Goal: Information Seeking & Learning: Learn about a topic

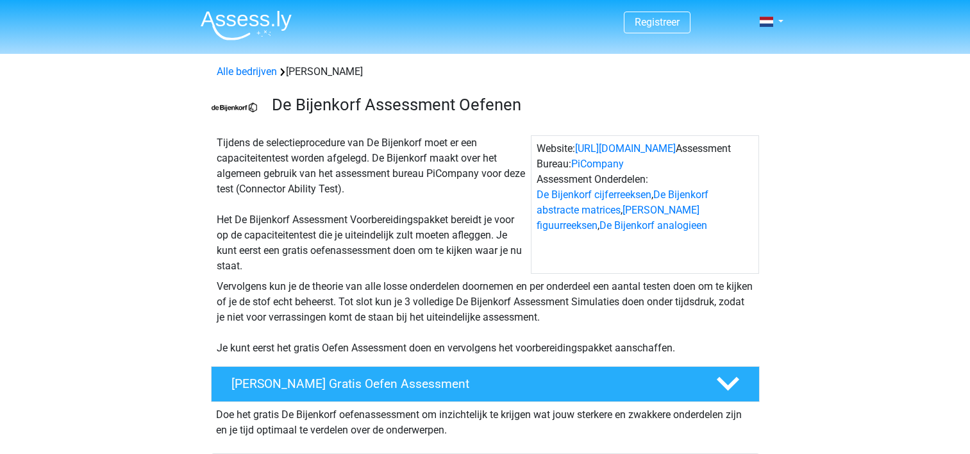
scroll to position [938, 0]
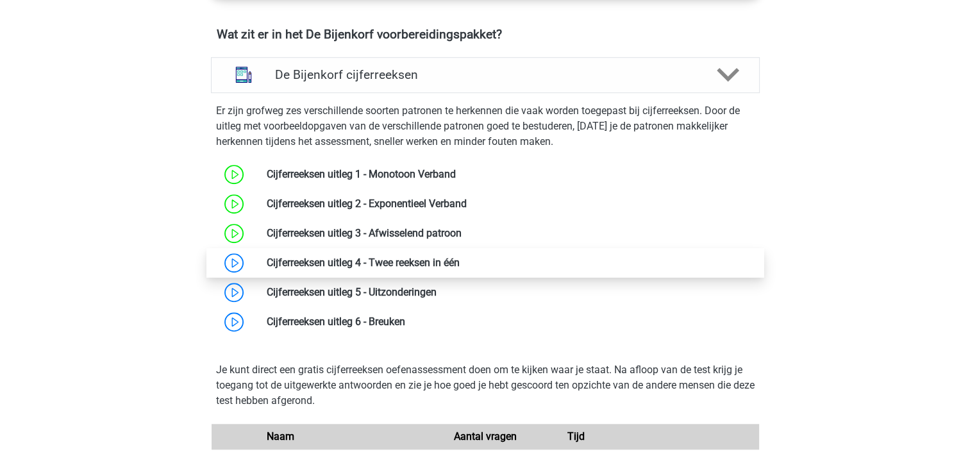
click at [460, 259] on link at bounding box center [460, 263] width 0 height 12
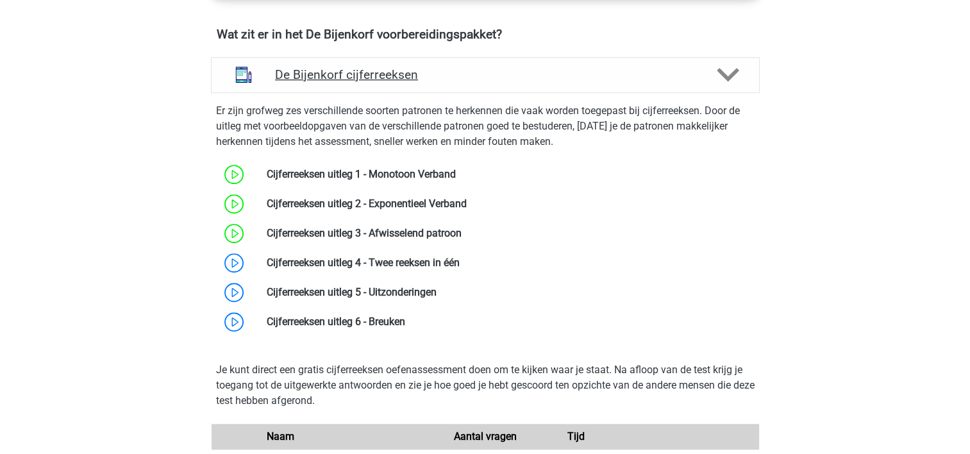
click at [729, 86] on div "De Bijenkorf cijferreeksen" at bounding box center [485, 75] width 549 height 36
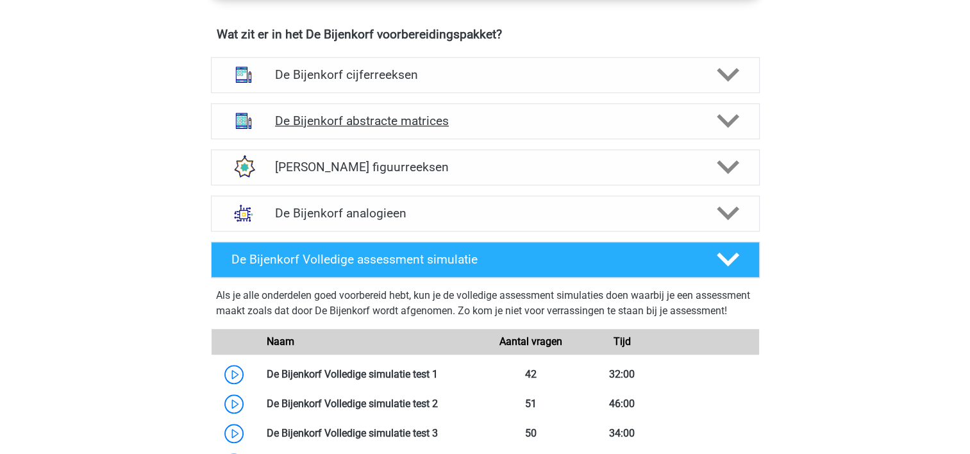
click at [428, 117] on h4 "De Bijenkorf abstracte matrices" at bounding box center [485, 121] width 420 height 15
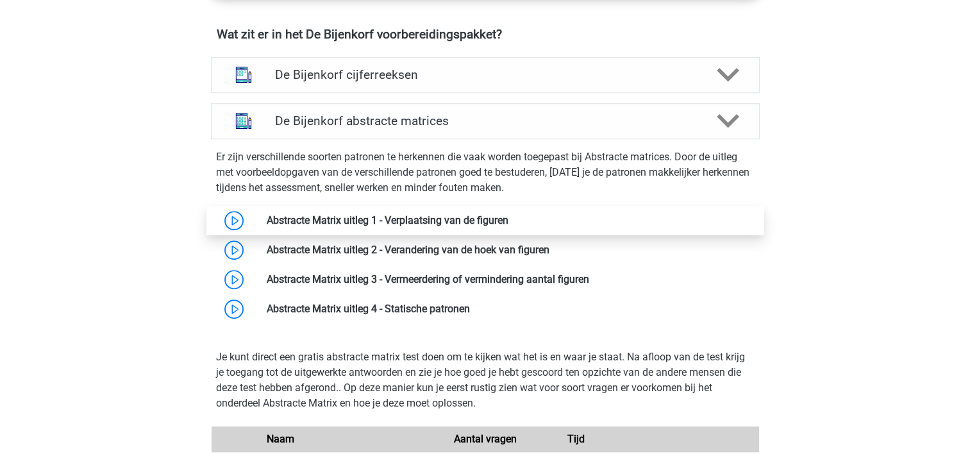
click at [509, 224] on link at bounding box center [509, 220] width 0 height 12
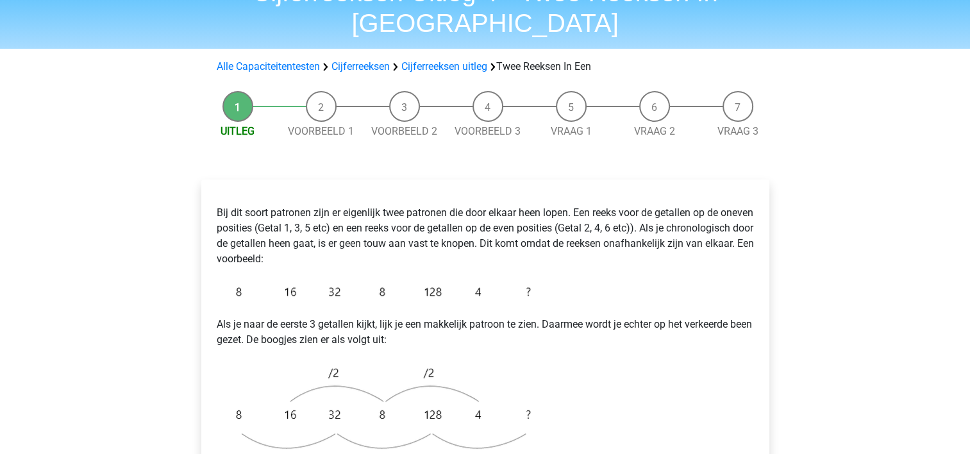
scroll to position [68, 0]
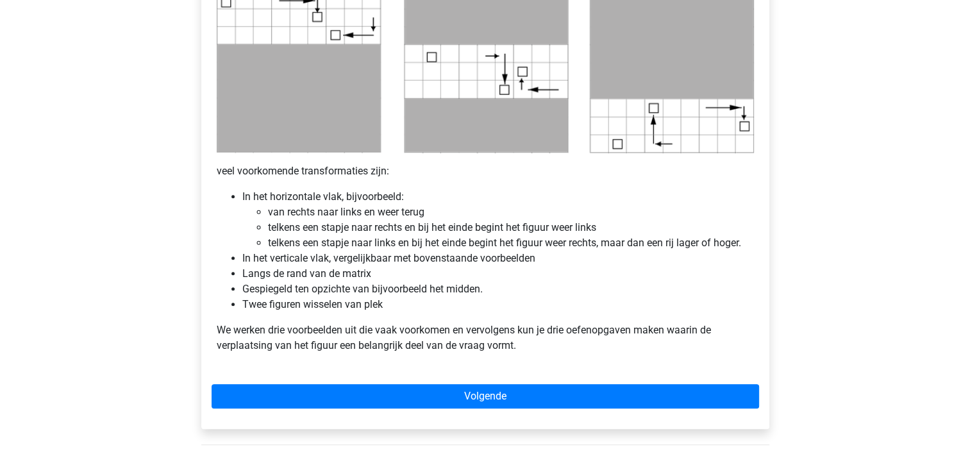
scroll to position [684, 0]
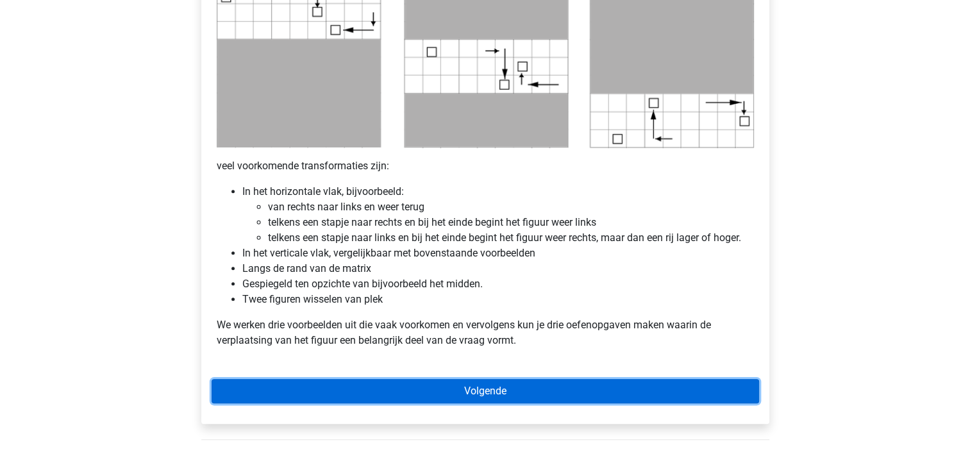
click at [481, 394] on link "Volgende" at bounding box center [486, 391] width 548 height 24
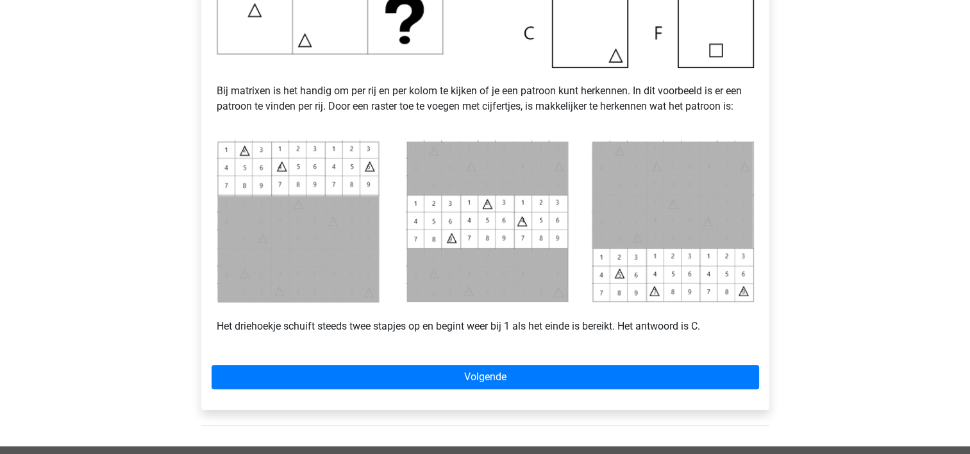
scroll to position [488, 0]
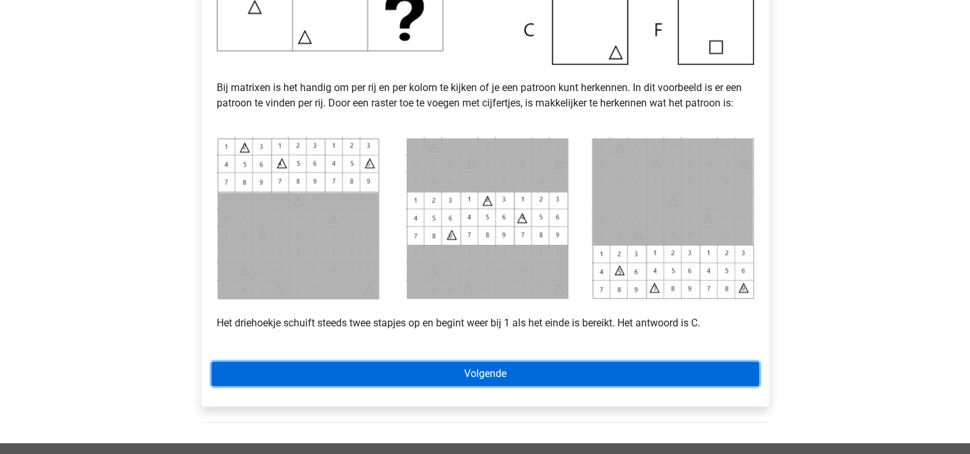
click at [494, 384] on link "Volgende" at bounding box center [486, 374] width 548 height 24
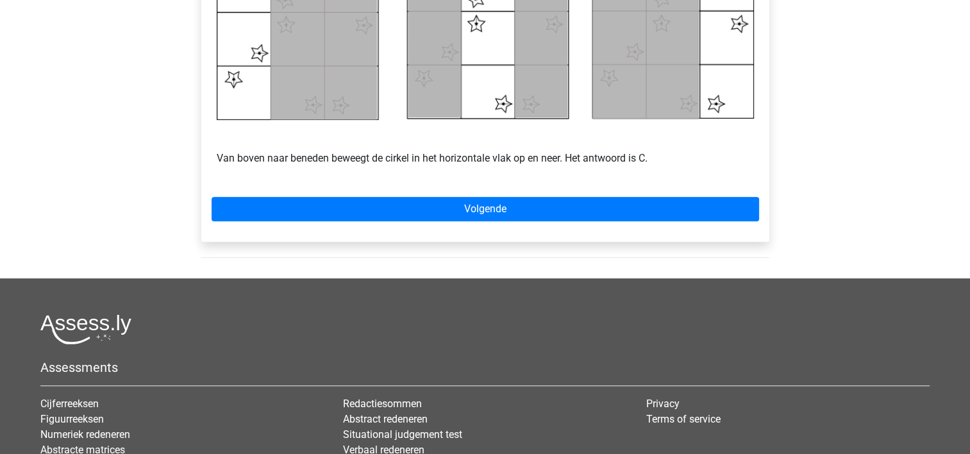
scroll to position [678, 0]
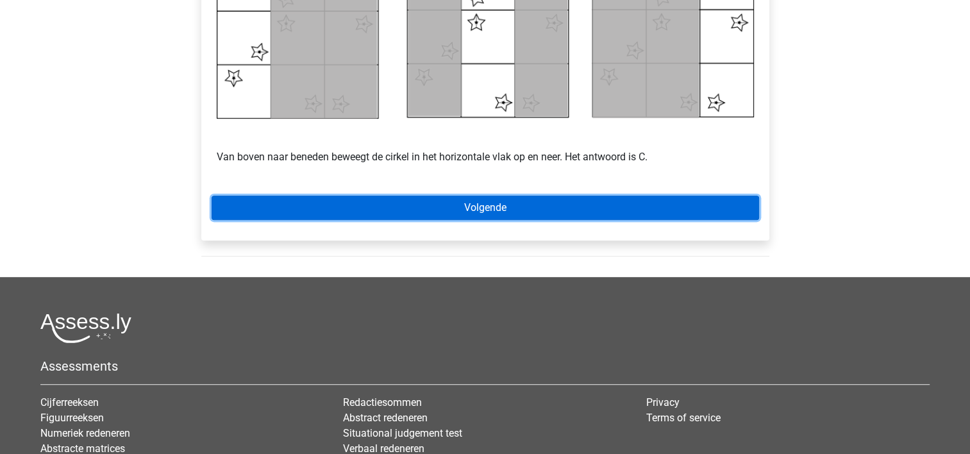
click at [487, 205] on link "Volgende" at bounding box center [486, 208] width 548 height 24
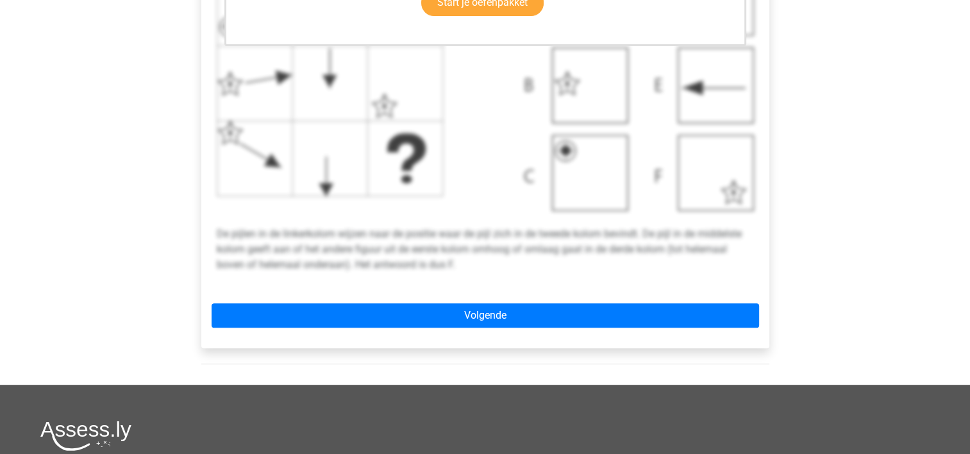
scroll to position [504, 0]
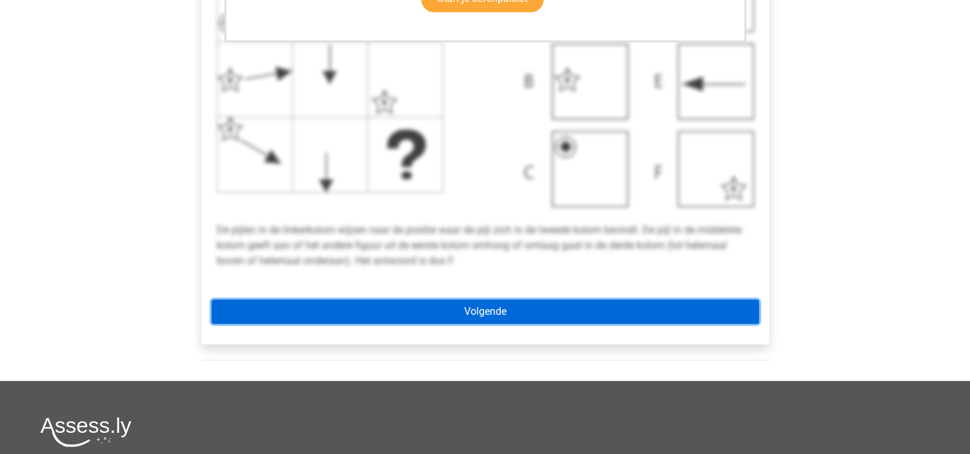
click at [482, 317] on link "Volgende" at bounding box center [486, 312] width 548 height 24
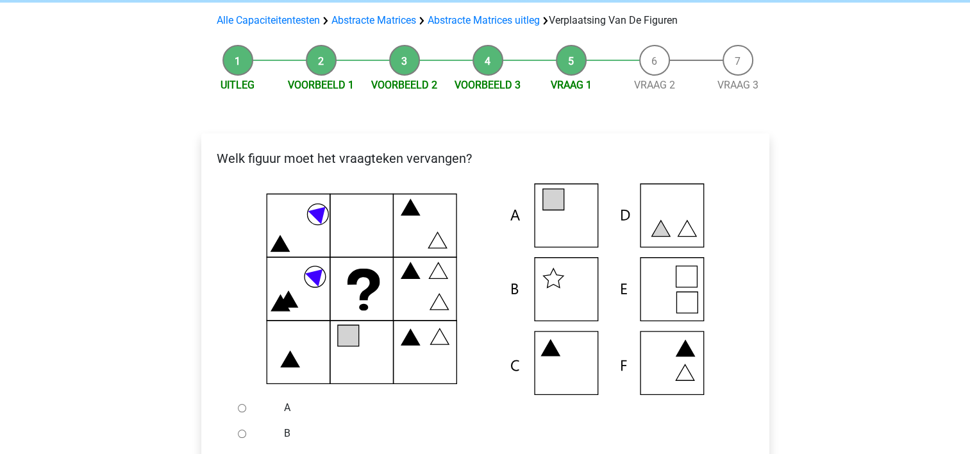
scroll to position [189, 0]
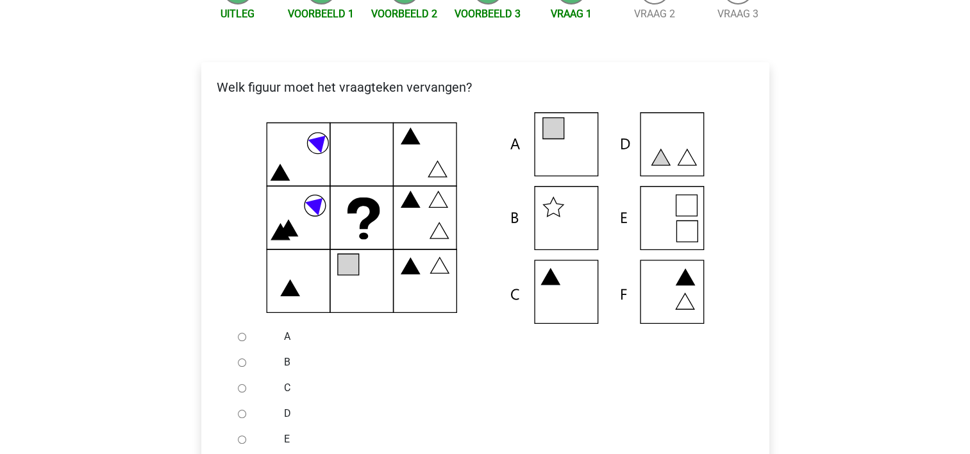
click at [242, 444] on input "E" at bounding box center [242, 440] width 8 height 8
radio input "true"
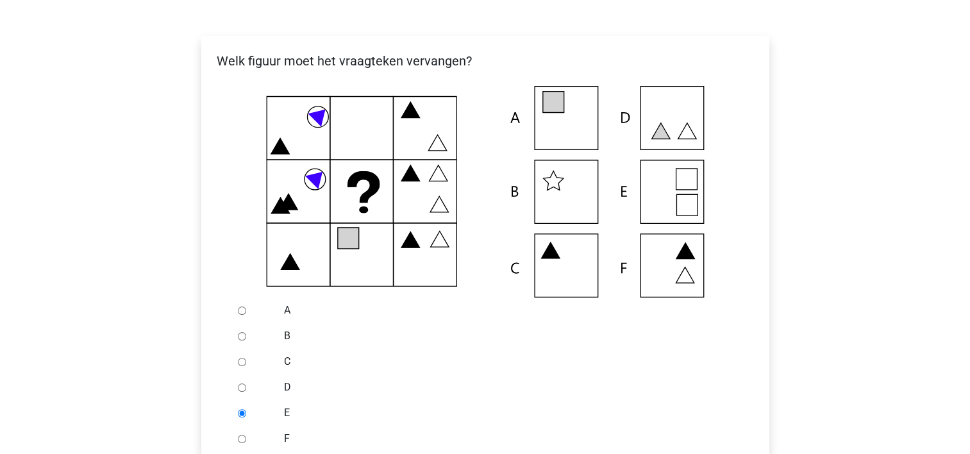
scroll to position [298, 0]
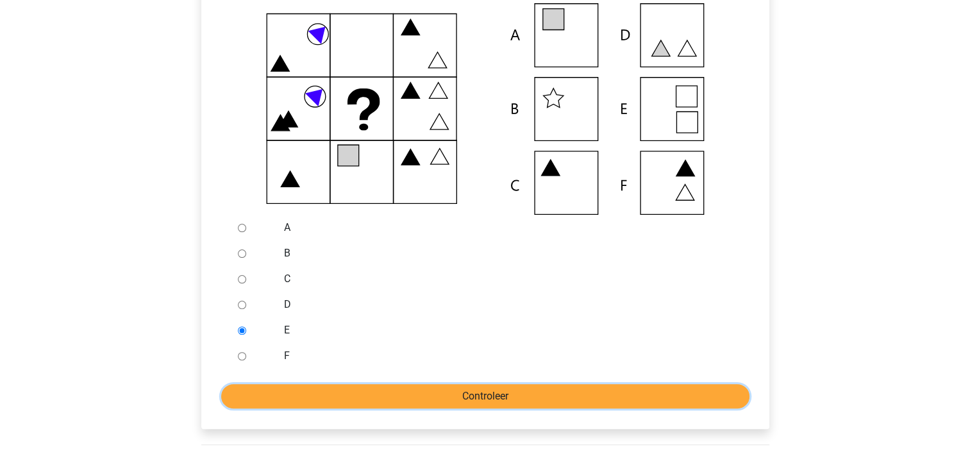
click at [493, 400] on input "Controleer" at bounding box center [485, 396] width 529 height 24
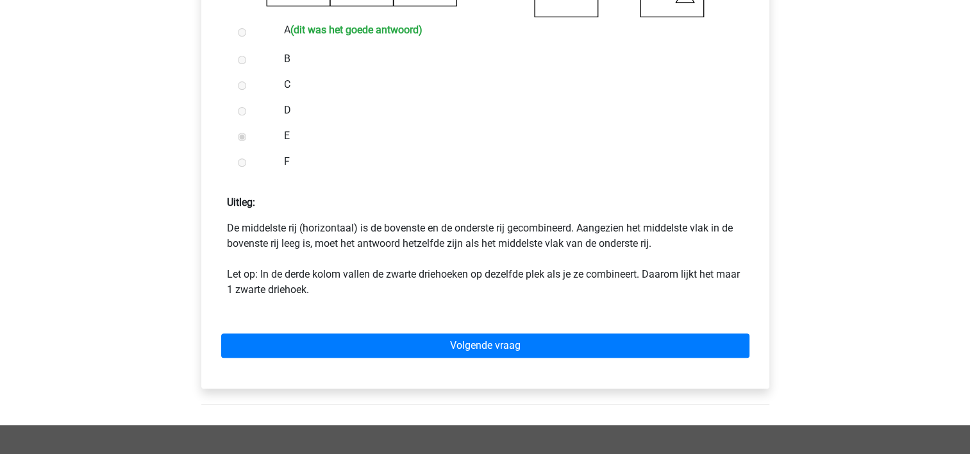
scroll to position [500, 0]
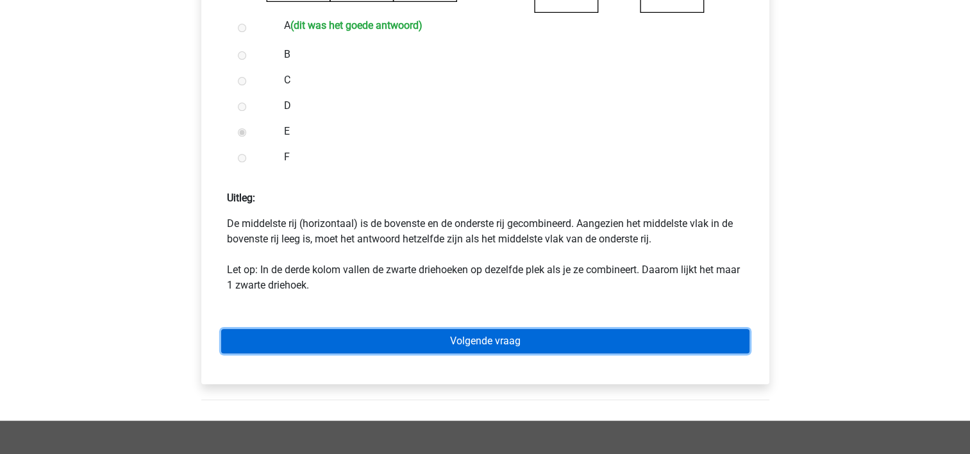
click at [500, 343] on link "Volgende vraag" at bounding box center [485, 341] width 529 height 24
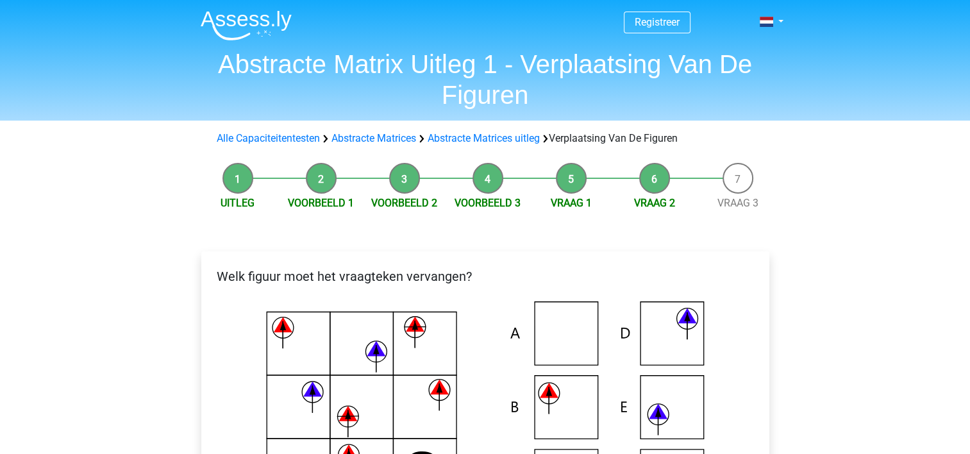
click at [566, 181] on li "Vraag 1" at bounding box center [571, 187] width 83 height 48
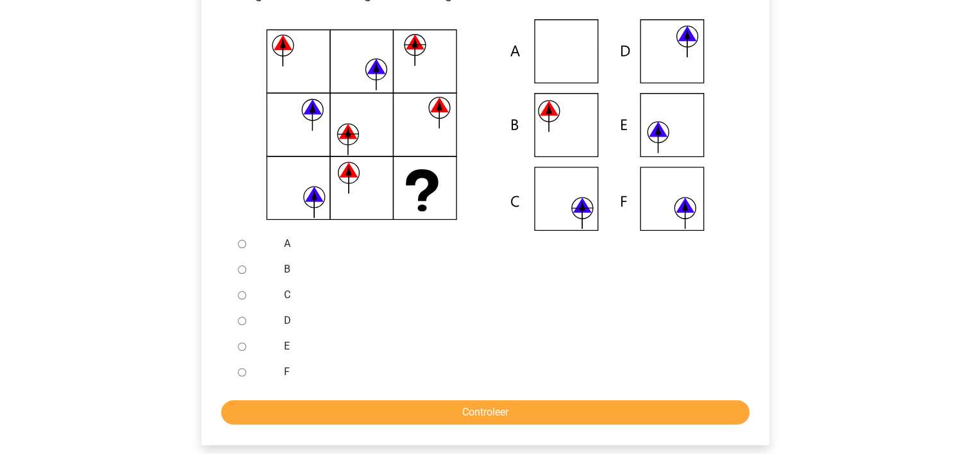
scroll to position [276, 0]
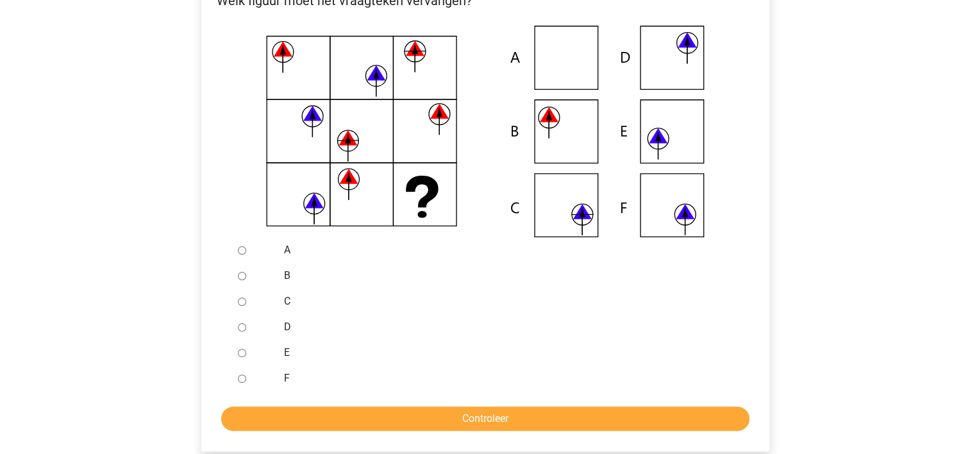
click at [244, 278] on input "B" at bounding box center [242, 276] width 8 height 8
radio input "true"
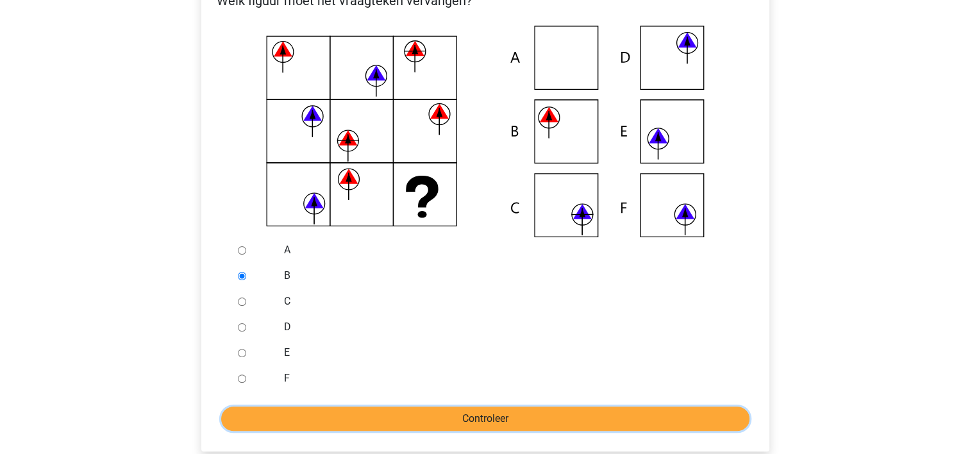
click at [495, 416] on input "Controleer" at bounding box center [485, 419] width 529 height 24
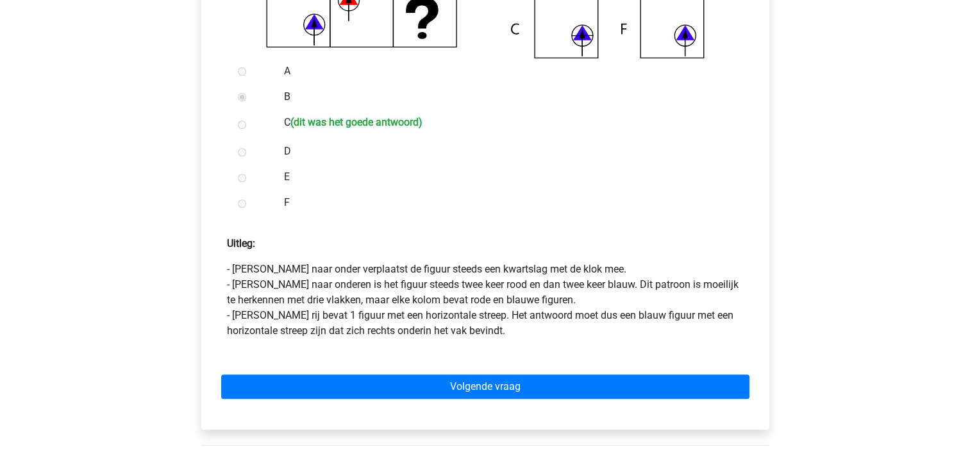
scroll to position [469, 0]
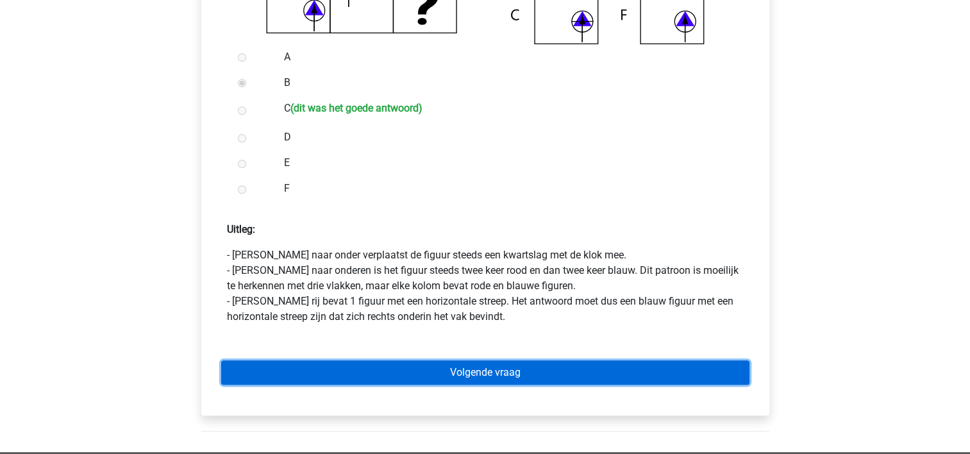
click at [491, 369] on link "Volgende vraag" at bounding box center [485, 372] width 529 height 24
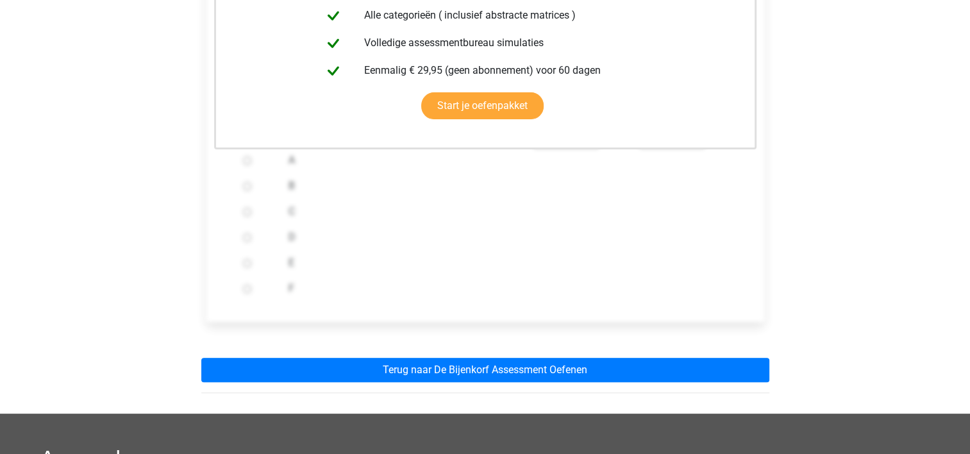
scroll to position [377, 0]
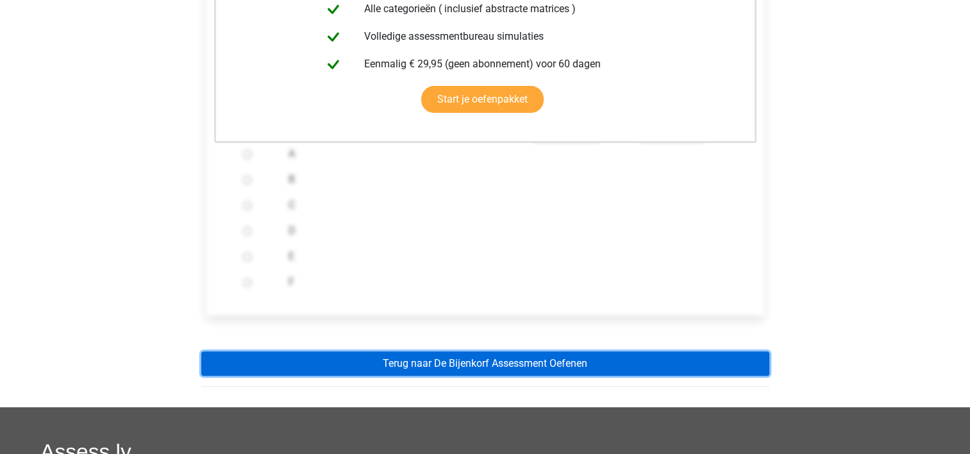
click at [461, 358] on link "Terug naar De Bijenkorf Assessment Oefenen" at bounding box center [485, 363] width 568 height 24
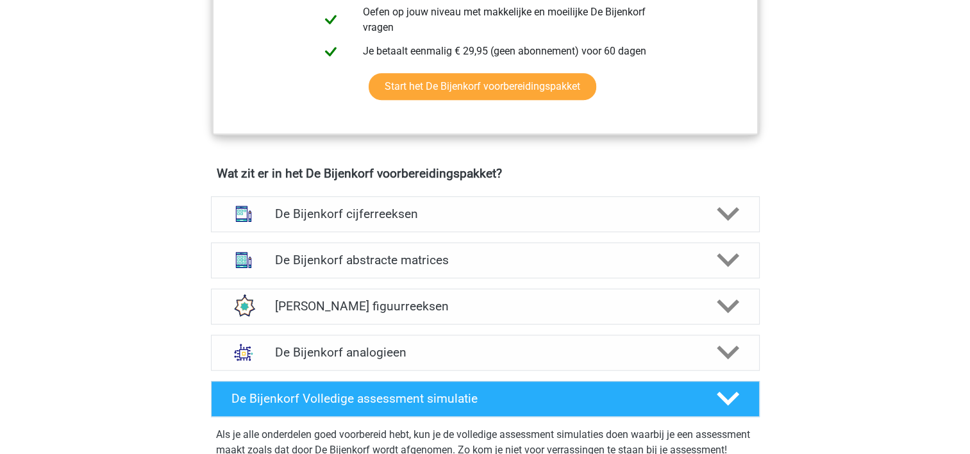
scroll to position [802, 0]
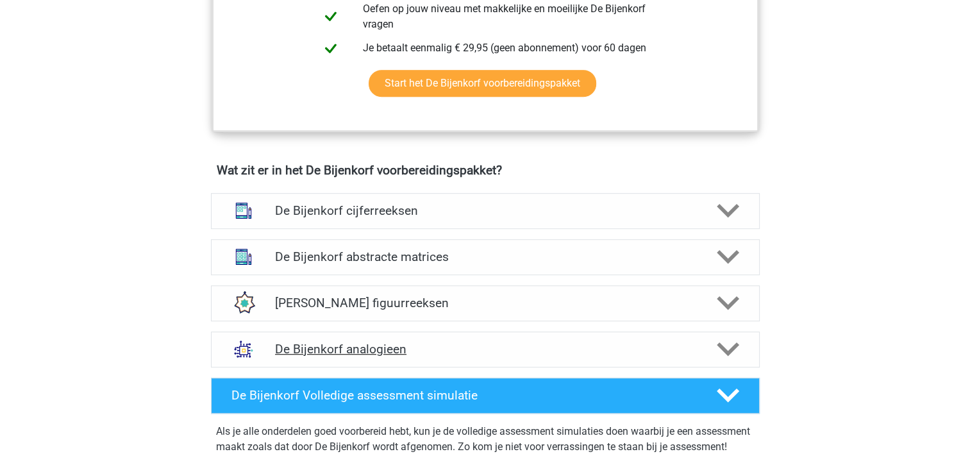
click at [373, 339] on div "De Bijenkorf analogieen" at bounding box center [485, 350] width 549 height 36
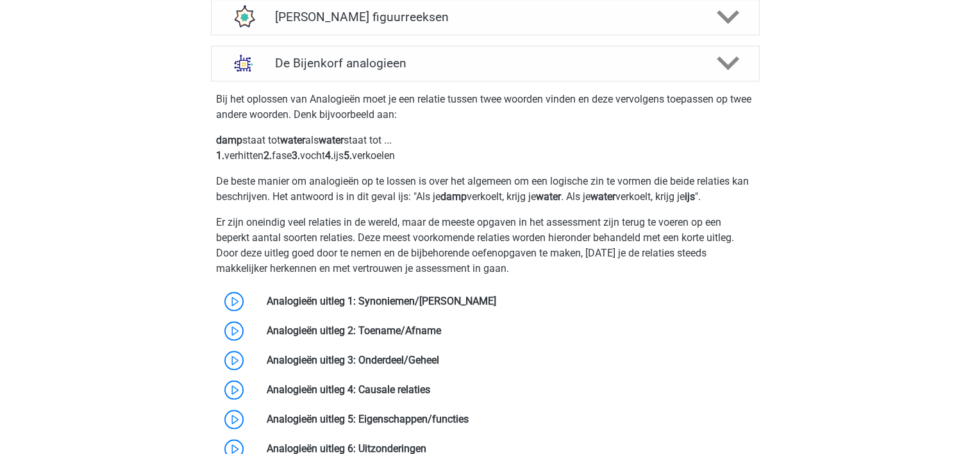
scroll to position [1098, 0]
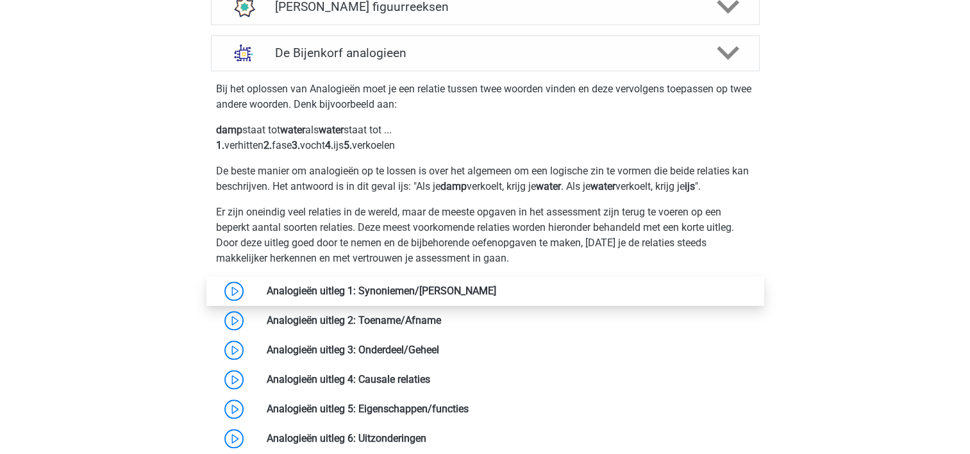
click at [496, 290] on link at bounding box center [496, 291] width 0 height 12
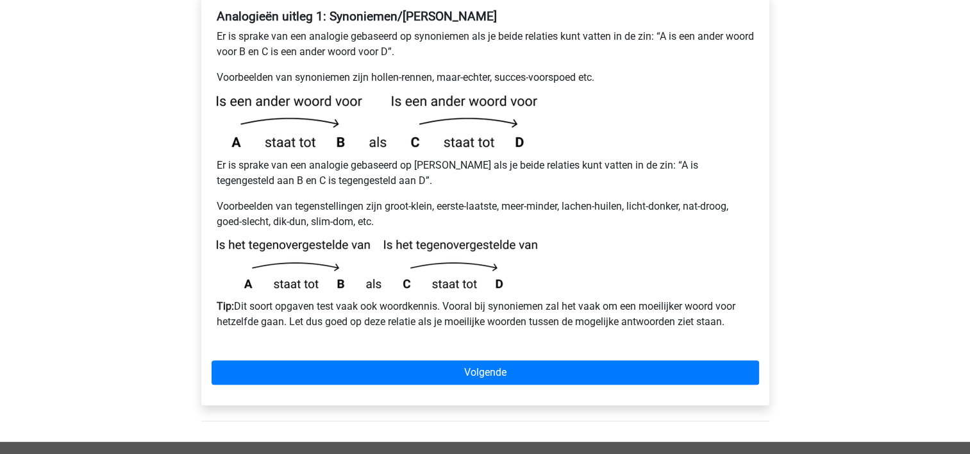
scroll to position [263, 0]
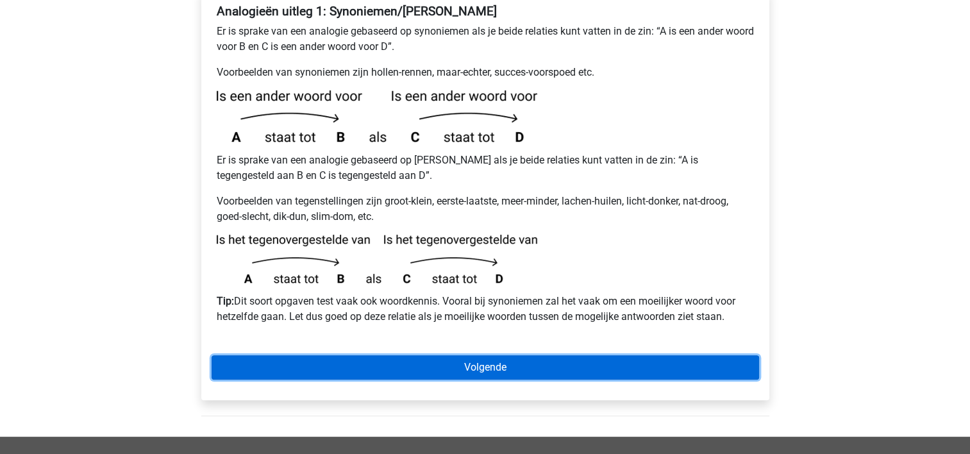
click at [498, 355] on link "Volgende" at bounding box center [486, 367] width 548 height 24
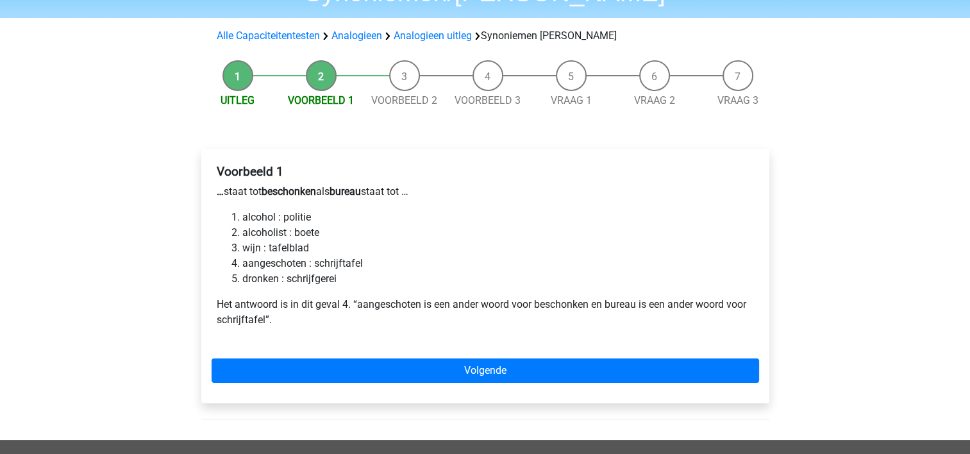
scroll to position [106, 0]
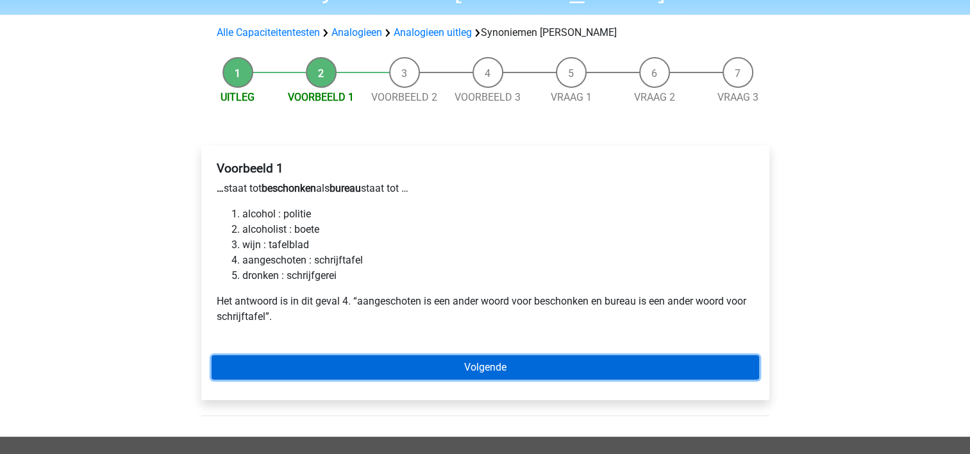
click at [498, 355] on link "Volgende" at bounding box center [486, 367] width 548 height 24
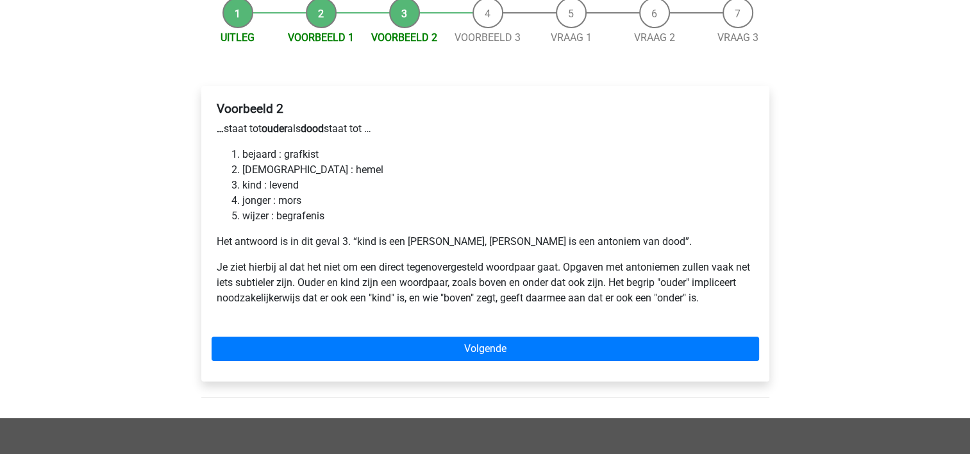
scroll to position [167, 0]
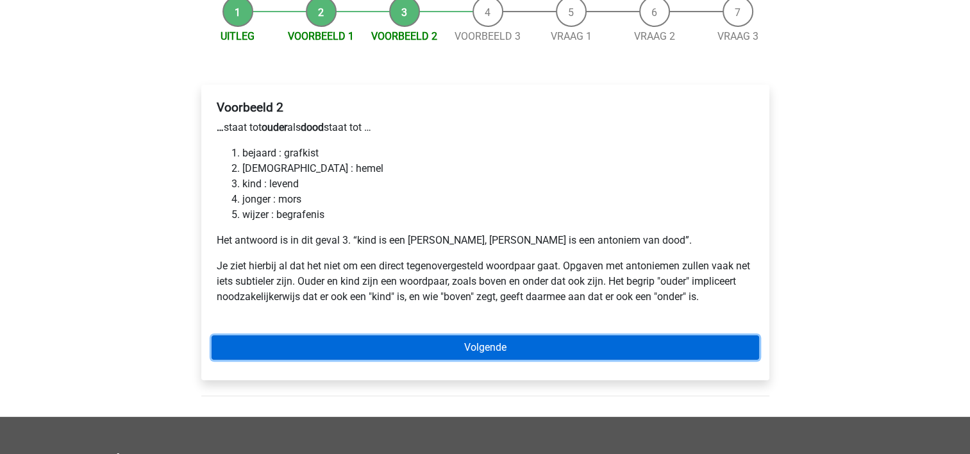
click at [459, 335] on link "Volgende" at bounding box center [486, 347] width 548 height 24
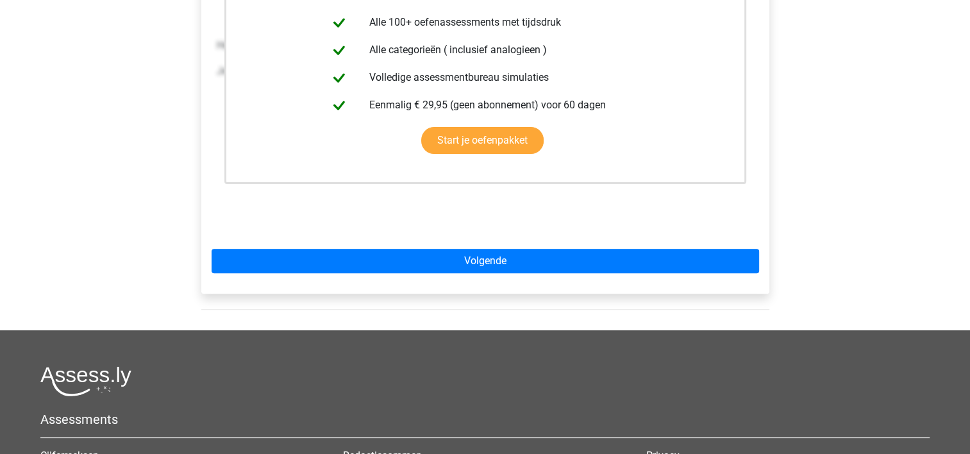
scroll to position [362, 0]
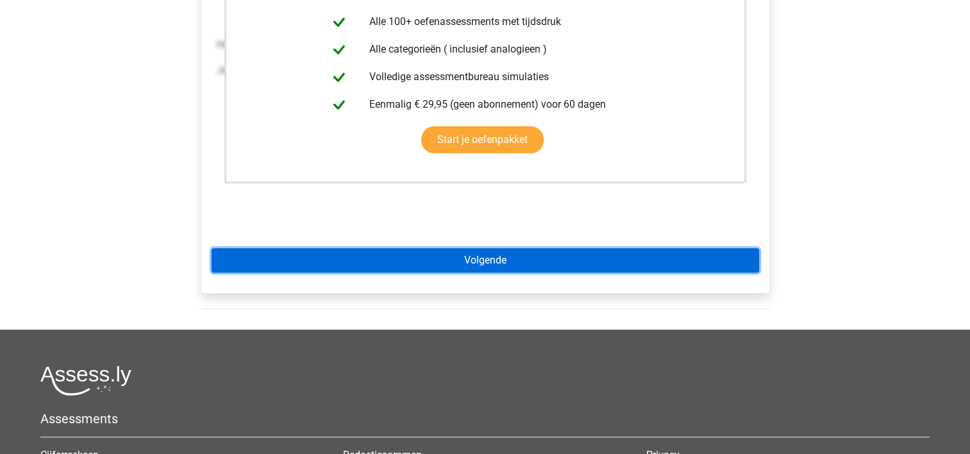
click at [510, 248] on link "Volgende" at bounding box center [486, 260] width 548 height 24
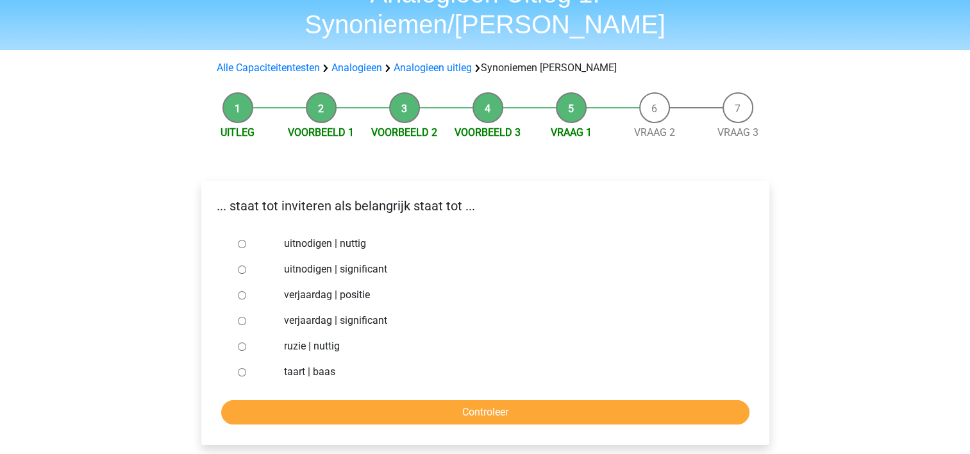
scroll to position [72, 0]
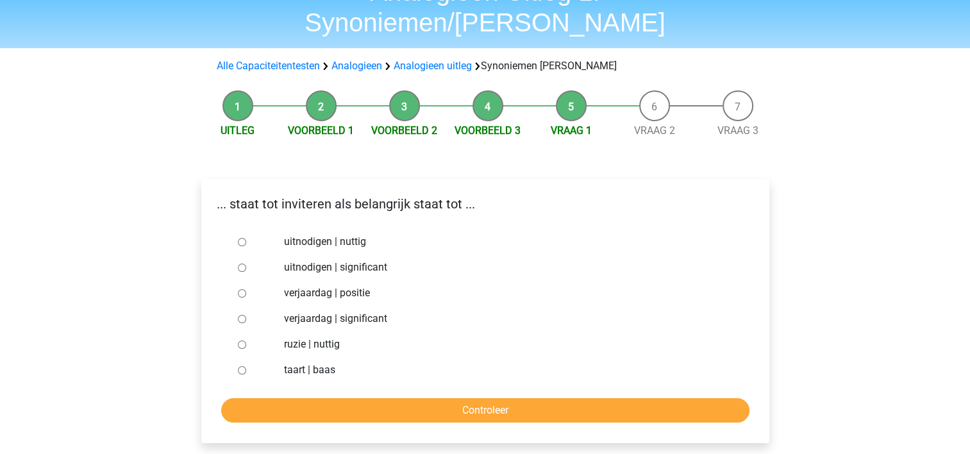
click at [239, 366] on input "taart | baas" at bounding box center [242, 370] width 8 height 8
radio input "true"
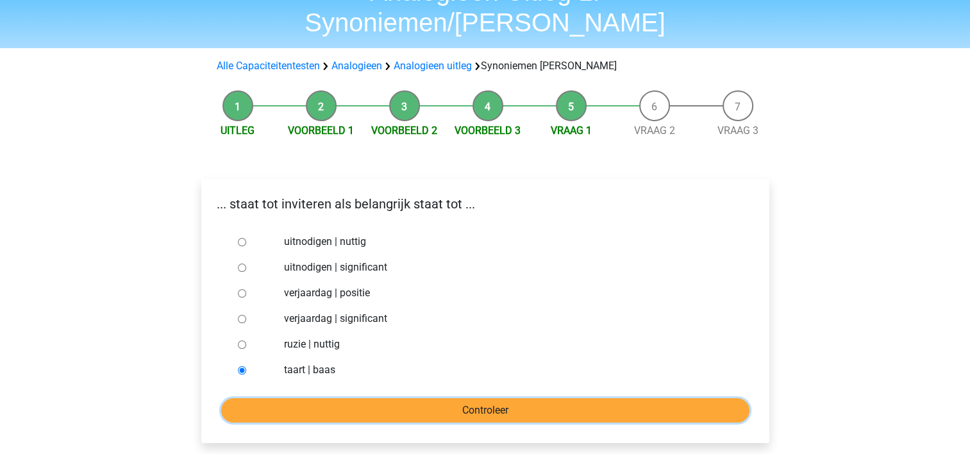
click at [393, 398] on input "Controleer" at bounding box center [485, 410] width 529 height 24
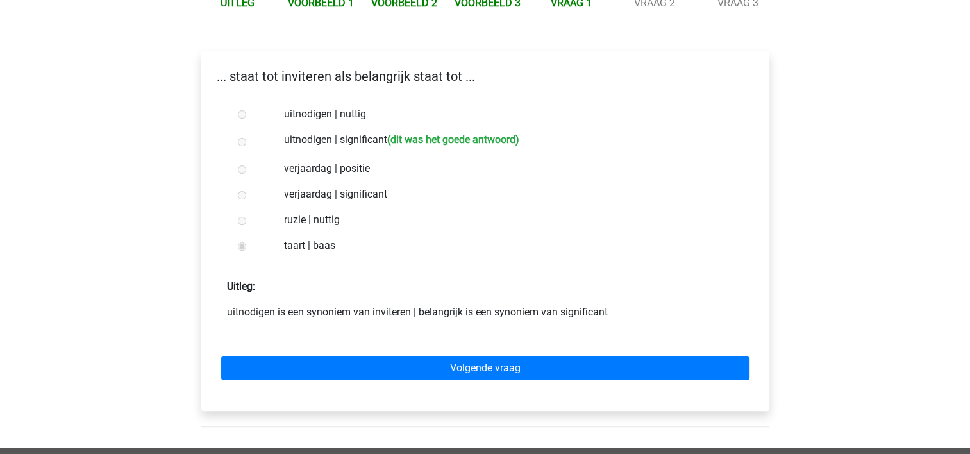
scroll to position [203, 0]
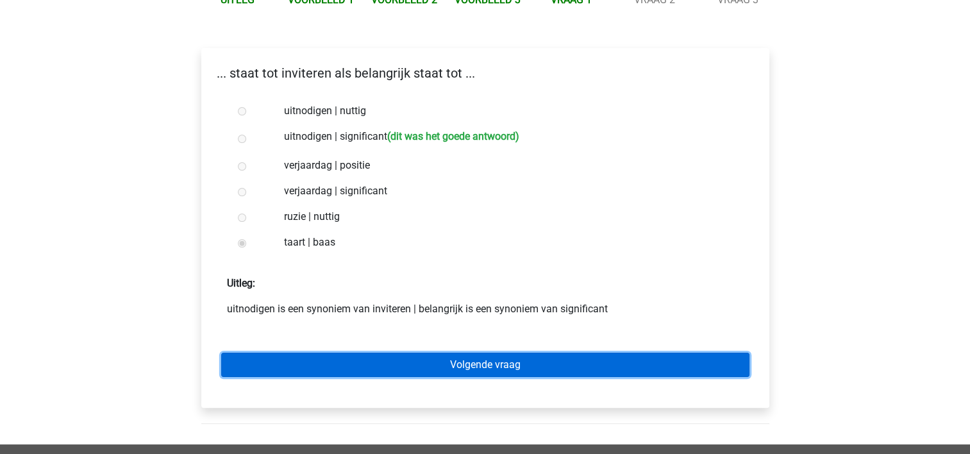
click at [518, 353] on link "Volgende vraag" at bounding box center [485, 365] width 529 height 24
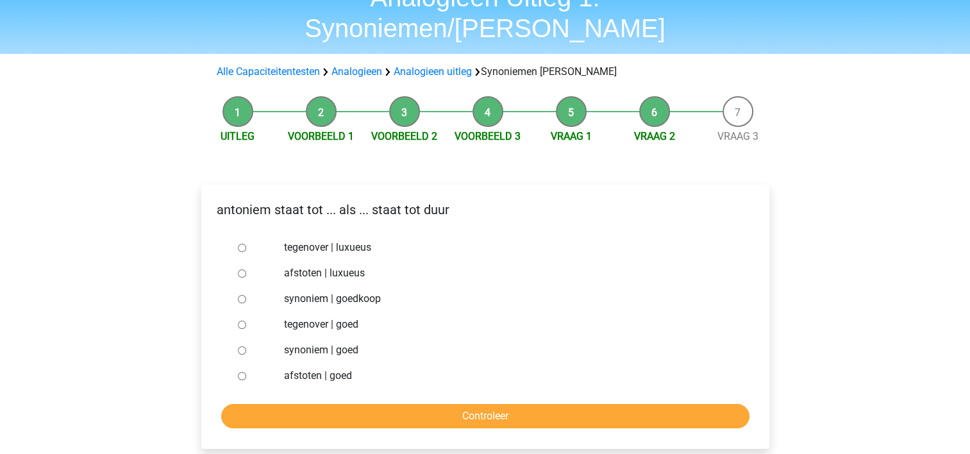
scroll to position [67, 0]
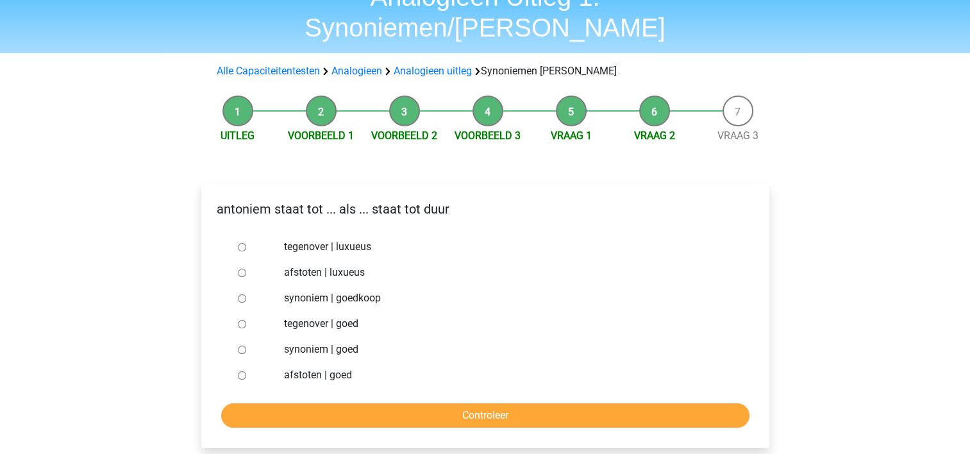
click at [244, 294] on input "synoniem | goedkoop" at bounding box center [242, 298] width 8 height 8
radio input "true"
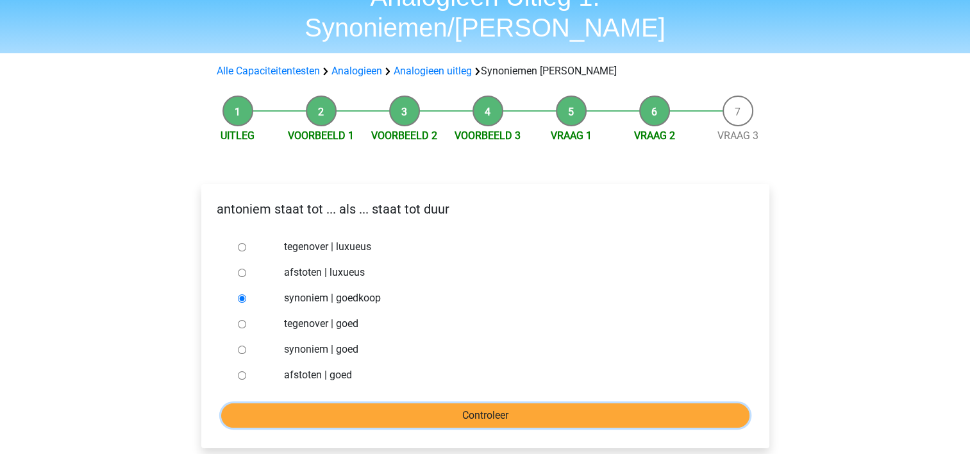
click at [478, 403] on input "Controleer" at bounding box center [485, 415] width 529 height 24
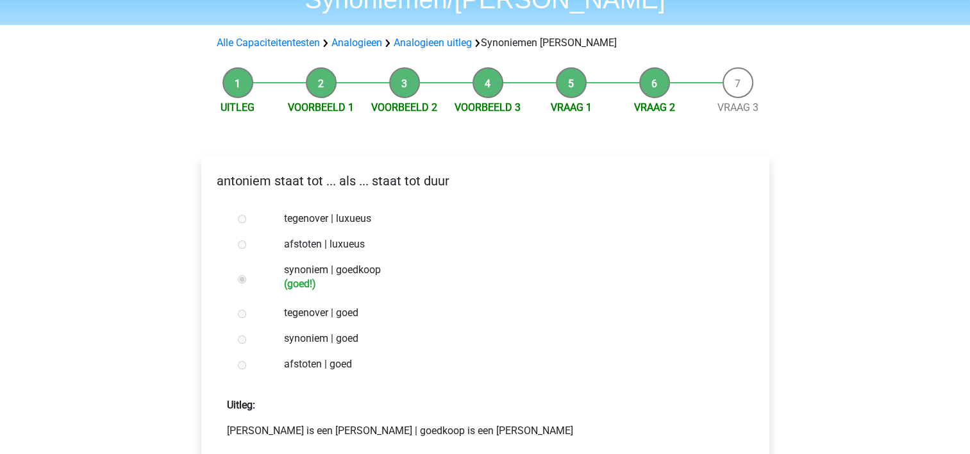
scroll to position [149, 0]
